Goal: Book appointment/travel/reservation

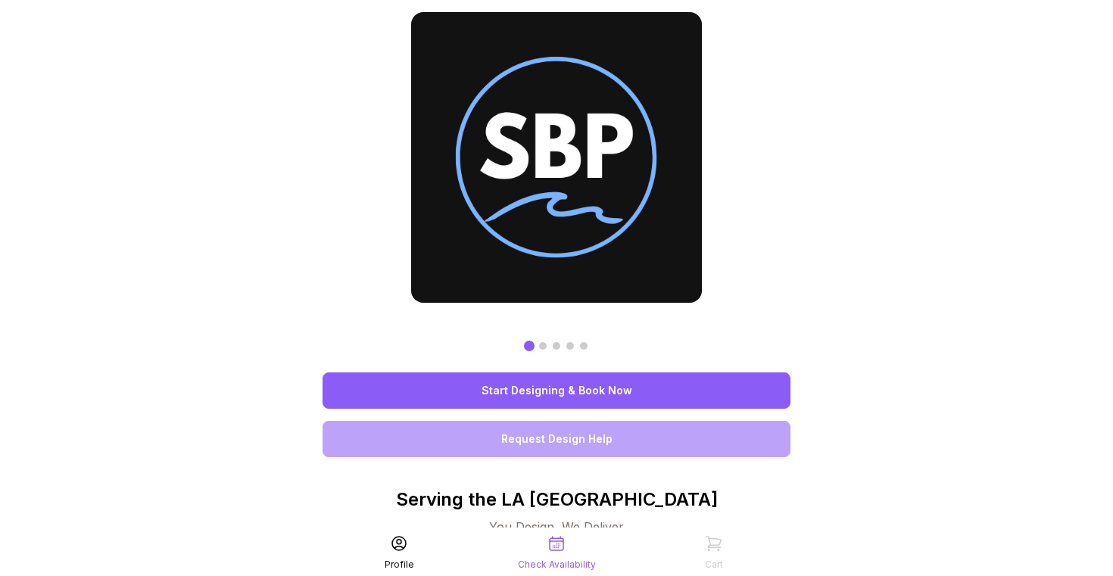
click at [619, 395] on link "Start Designing & Book Now" at bounding box center [557, 391] width 468 height 36
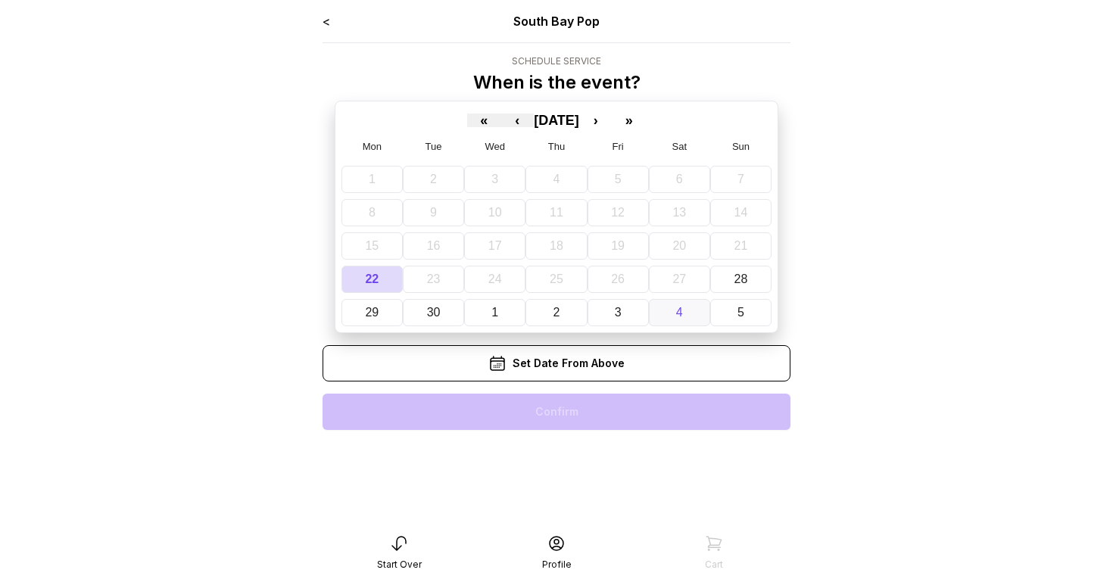
click at [679, 320] on button "4" at bounding box center [679, 312] width 61 height 27
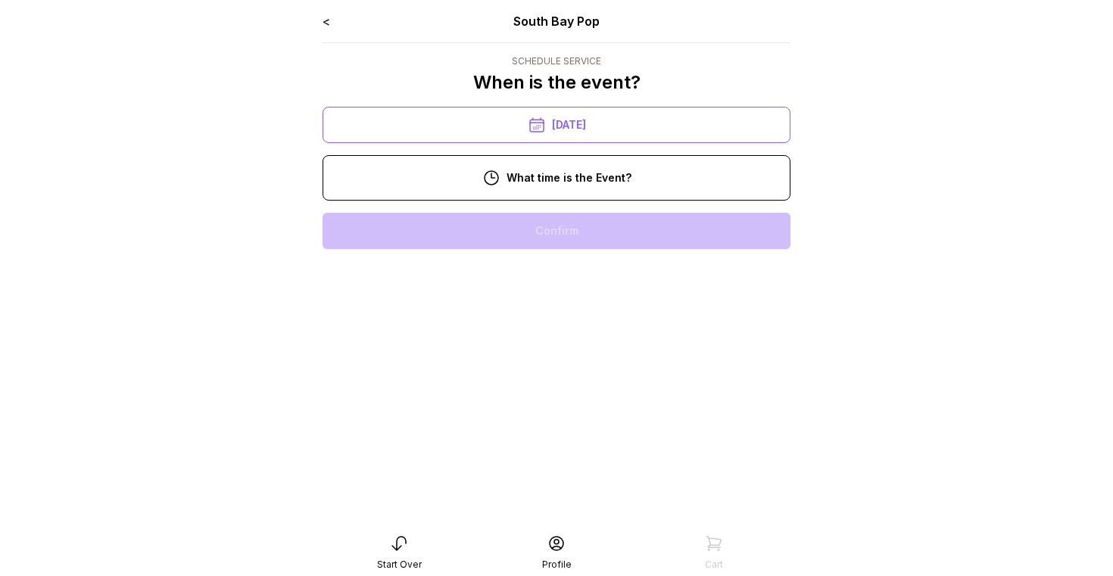
click at [613, 289] on div "11:00 am" at bounding box center [557, 279] width 444 height 36
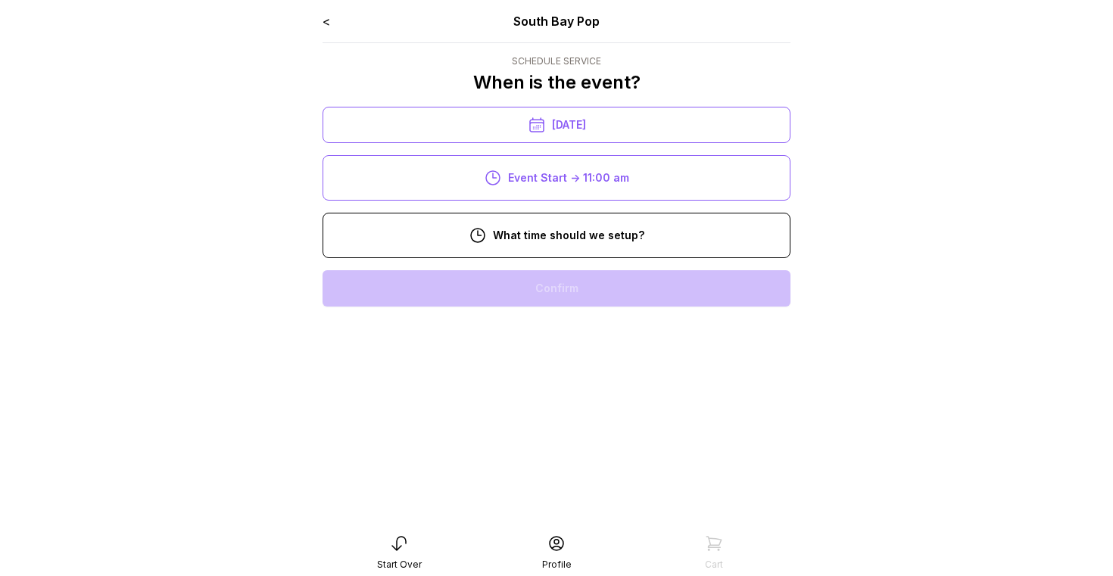
click at [566, 338] on div "9:00 am" at bounding box center [557, 337] width 444 height 36
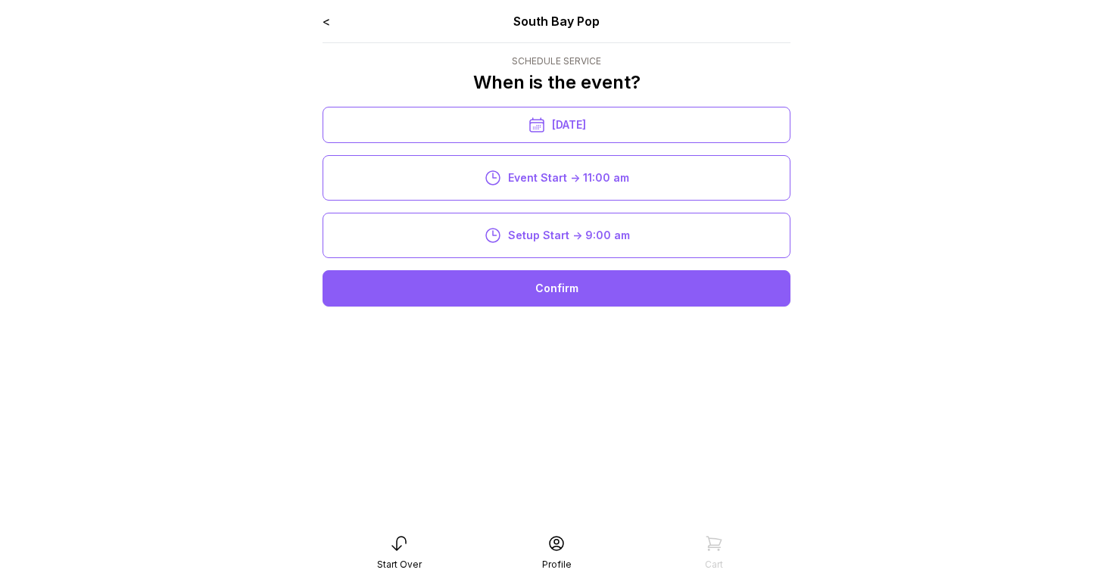
click at [573, 301] on div "Confirm" at bounding box center [557, 288] width 468 height 36
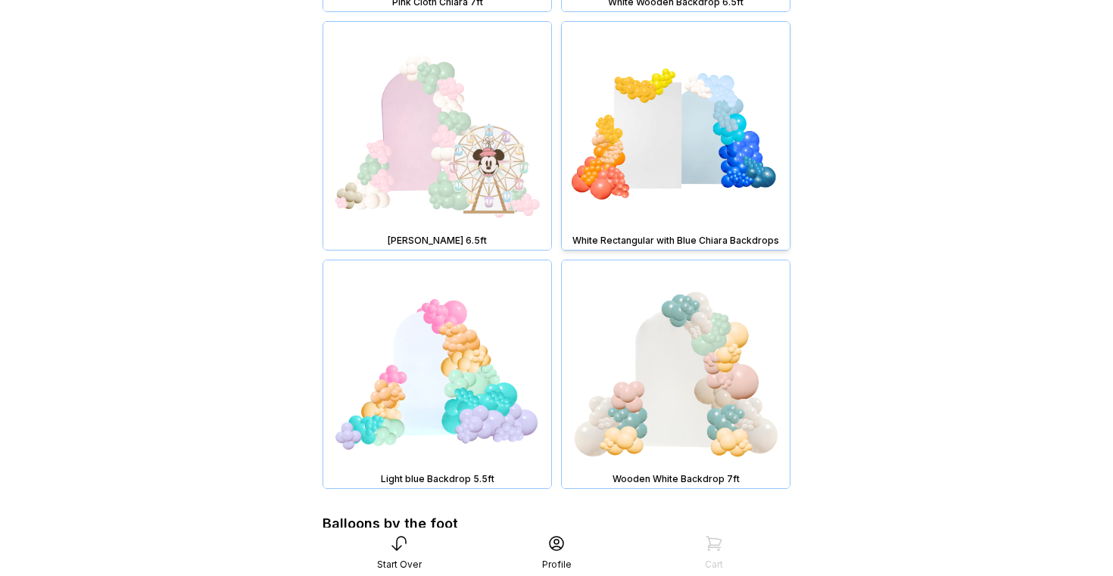
scroll to position [5645, 0]
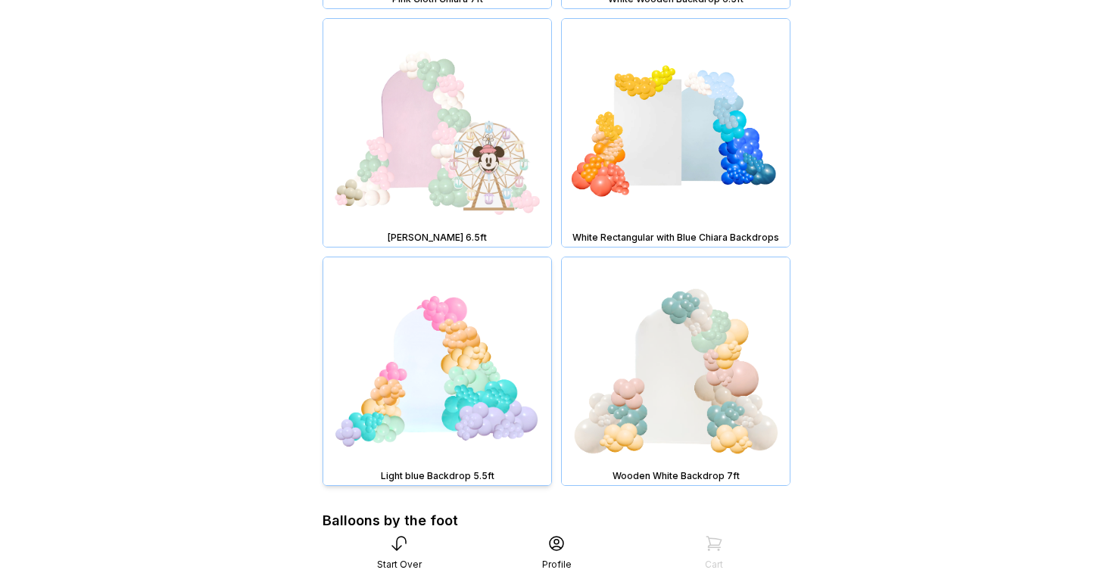
click at [445, 388] on img at bounding box center [437, 371] width 228 height 228
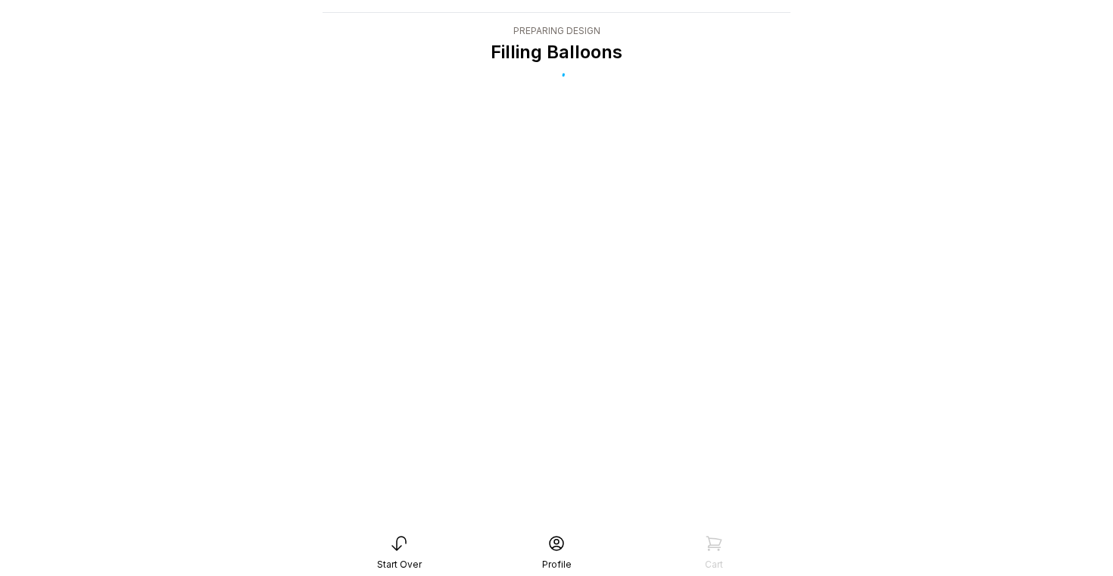
scroll to position [30, 0]
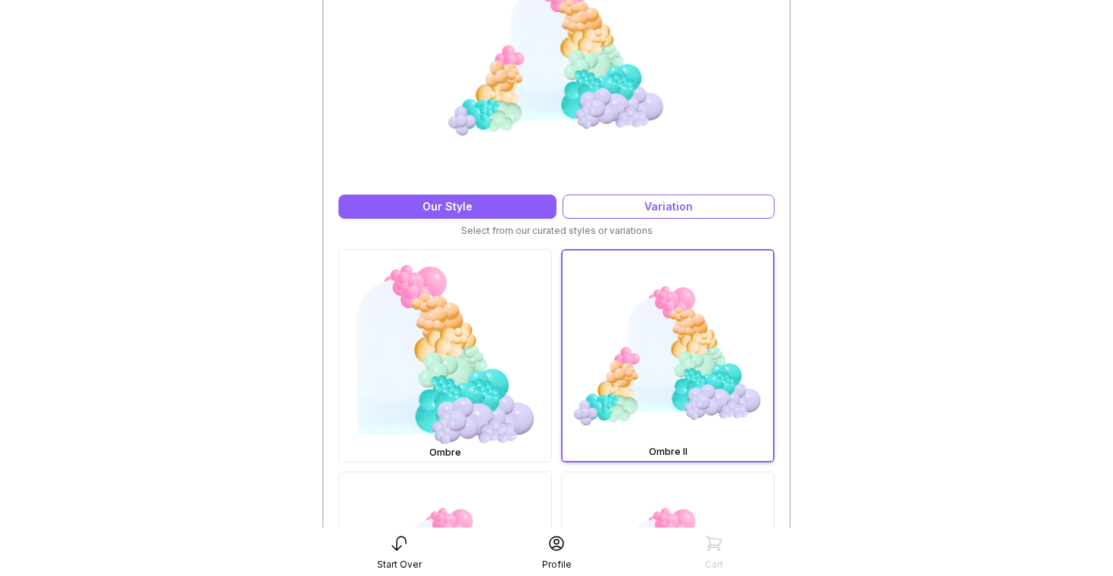
scroll to position [357, 0]
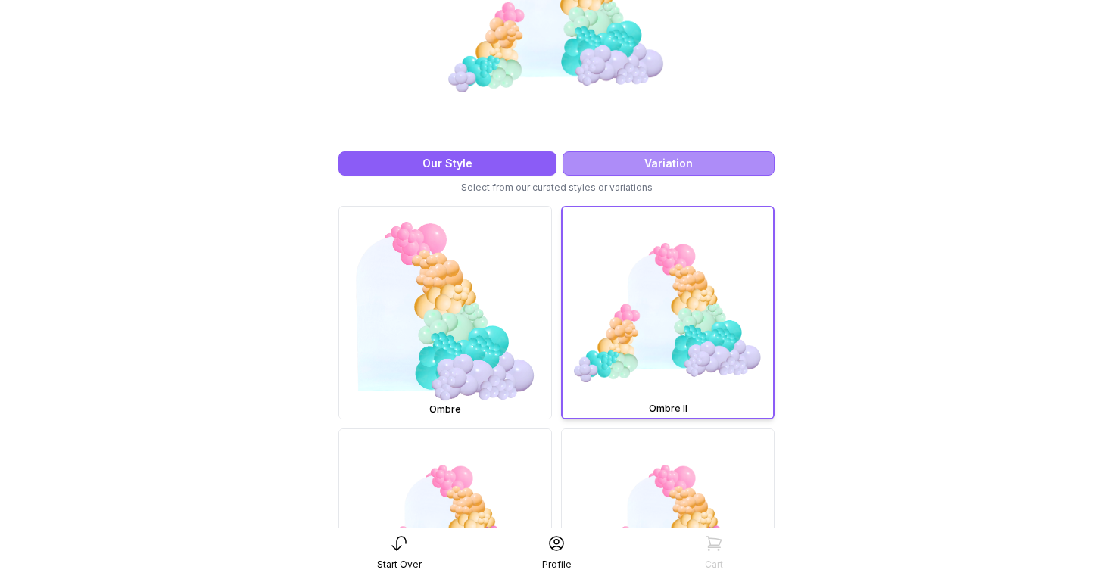
click at [597, 162] on div "Variation" at bounding box center [669, 163] width 212 height 24
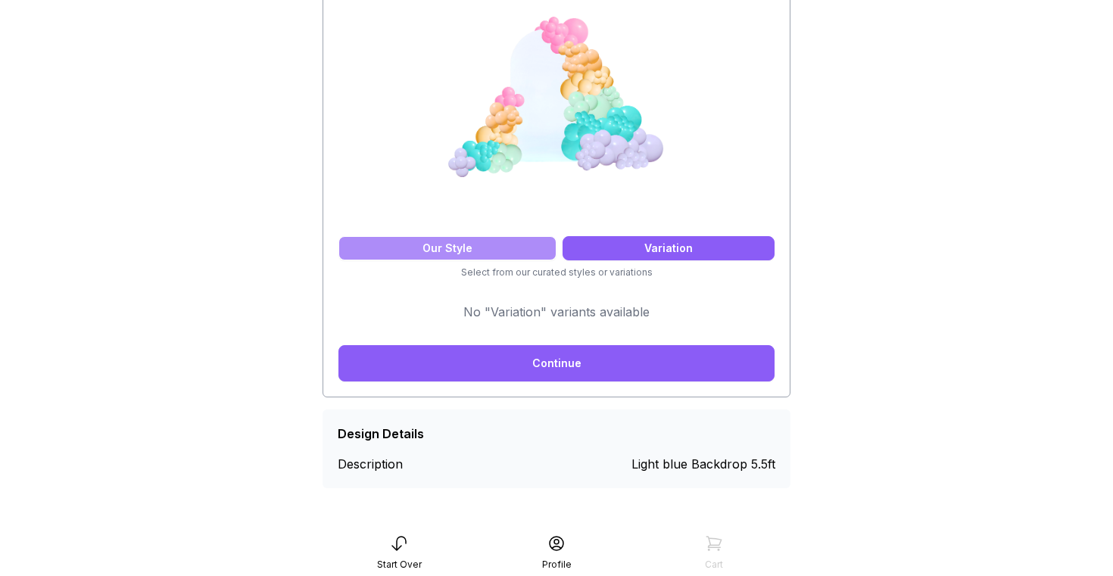
click at [480, 255] on div "Our Style" at bounding box center [447, 248] width 218 height 24
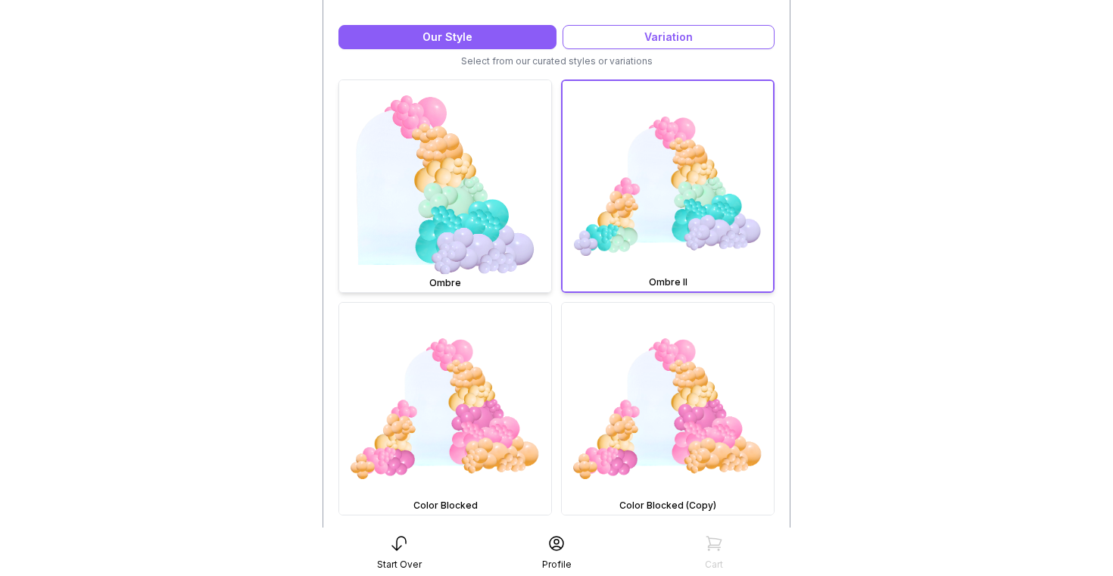
scroll to position [571, 0]
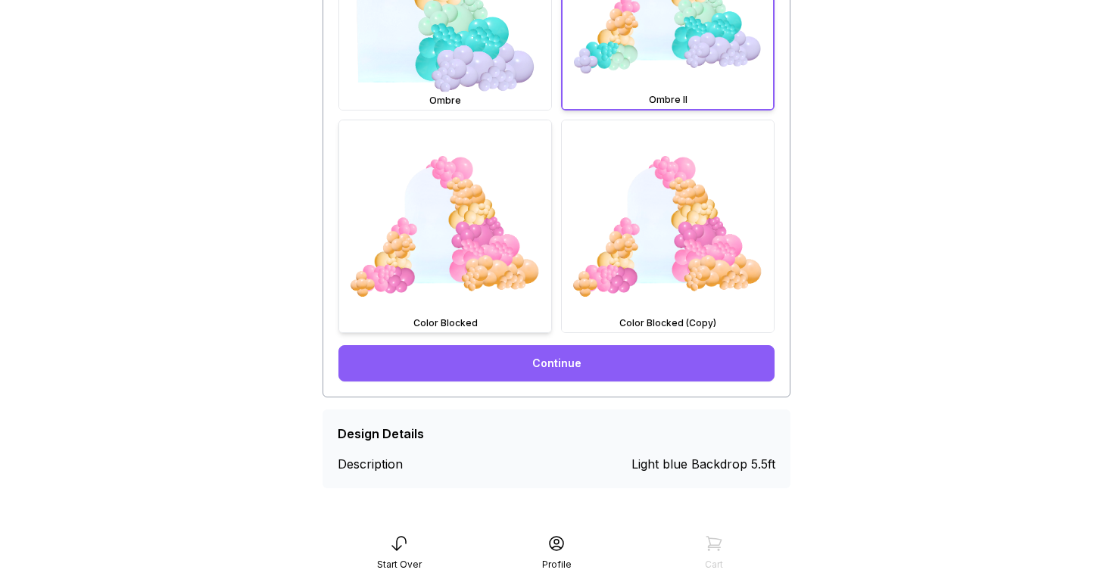
click at [480, 269] on img at bounding box center [445, 226] width 212 height 212
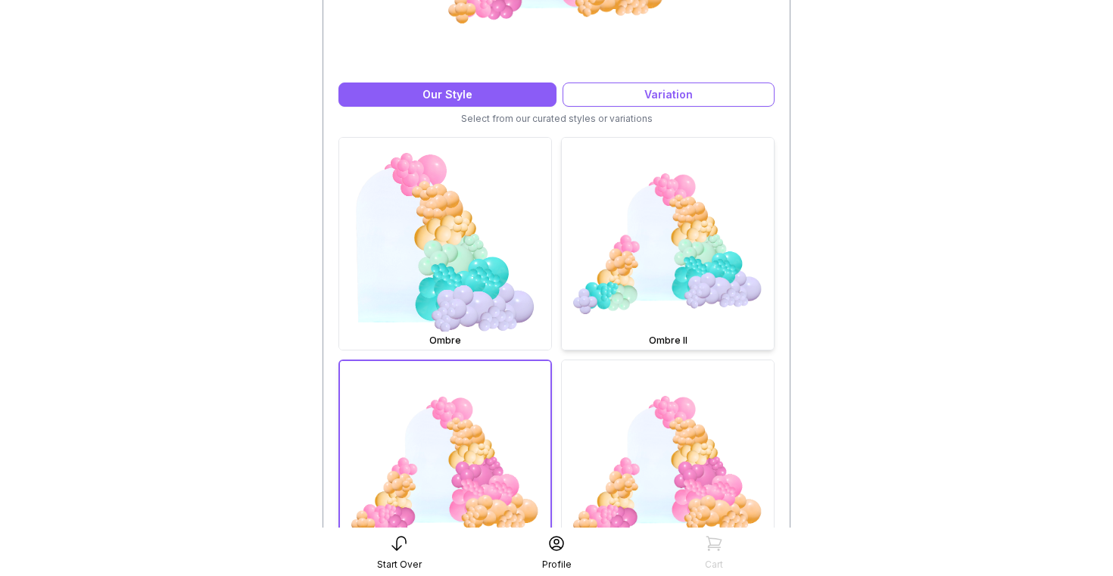
scroll to position [385, 0]
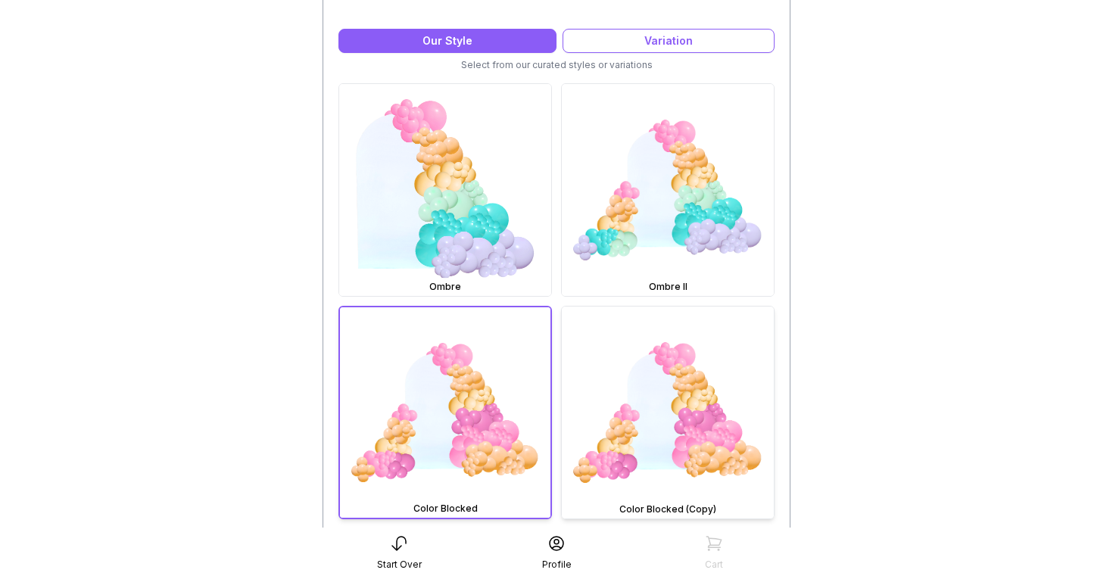
click at [656, 405] on img at bounding box center [668, 413] width 212 height 212
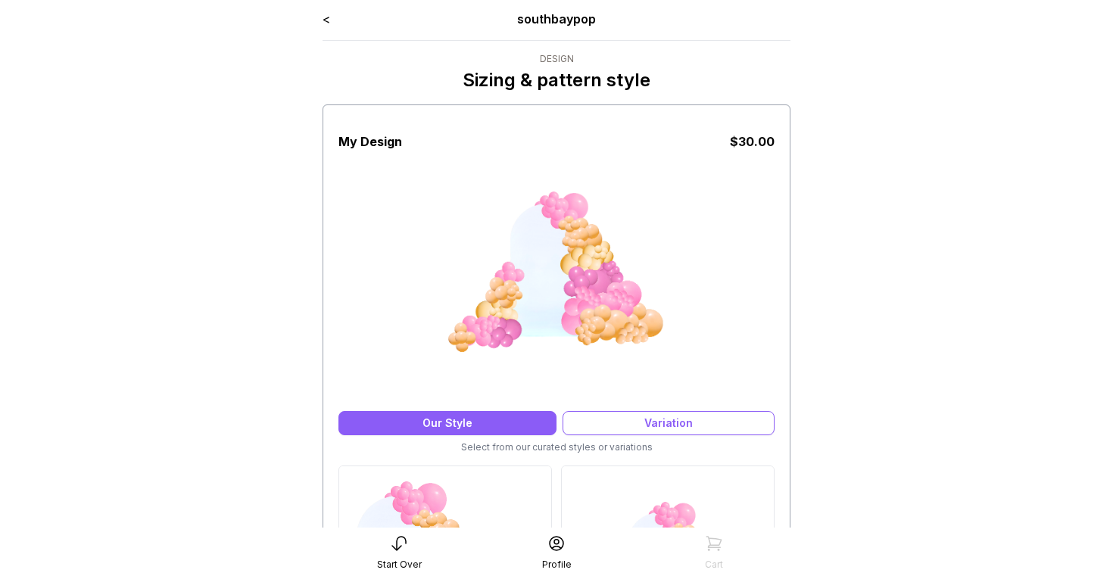
scroll to position [0, 0]
